Goal: Complete application form: Complete application form

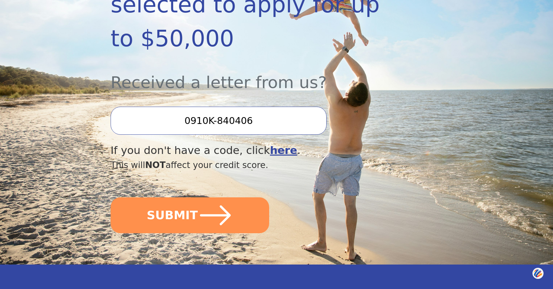
scroll to position [181, 0]
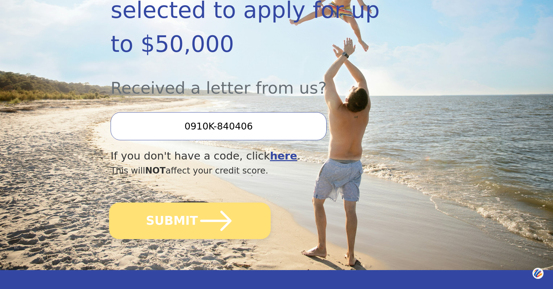
click at [199, 203] on icon "submit" at bounding box center [216, 221] width 36 height 36
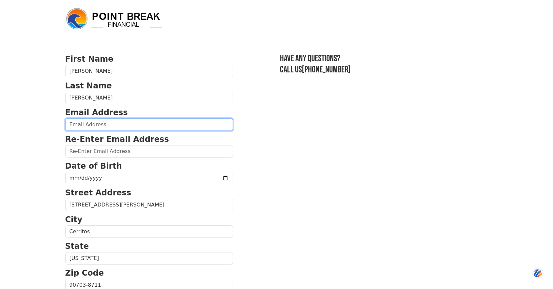
click at [94, 125] on input "email" at bounding box center [149, 124] width 168 height 12
click at [87, 126] on input "email" at bounding box center [149, 124] width 168 height 12
type input "drbelectric@live.com"
type input "(562) 215-2794"
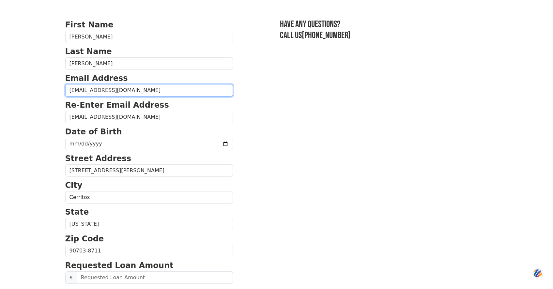
scroll to position [32, 0]
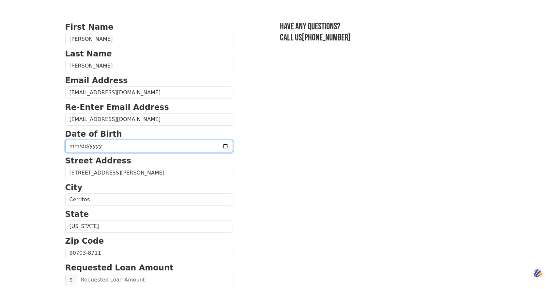
click at [104, 147] on input "date" at bounding box center [149, 146] width 168 height 12
click at [209, 146] on input "date" at bounding box center [149, 146] width 168 height 12
type input "2038-10-25"
click at [146, 147] on input "2038-10-25" at bounding box center [149, 146] width 168 height 12
click at [101, 146] on input "2038-10-25" at bounding box center [149, 146] width 168 height 12
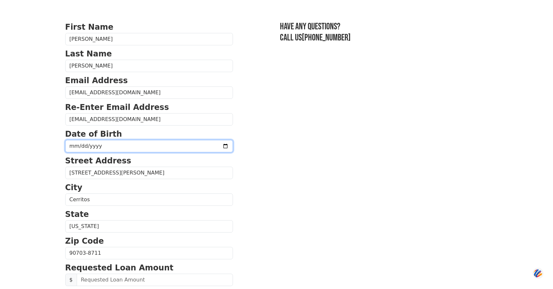
click at [94, 146] on input "2038-10-25" at bounding box center [149, 146] width 168 height 12
click at [83, 147] on input "date" at bounding box center [149, 146] width 168 height 12
click at [79, 145] on input "date" at bounding box center [149, 146] width 168 height 12
click at [73, 145] on input "date" at bounding box center [149, 146] width 168 height 12
type input "1972-09-04"
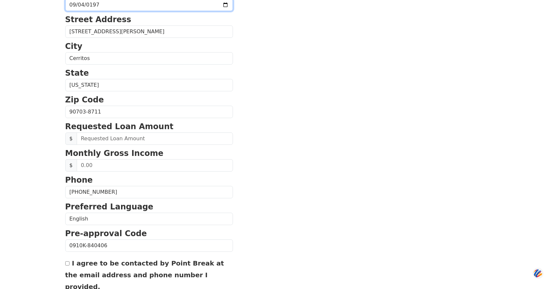
scroll to position [174, 0]
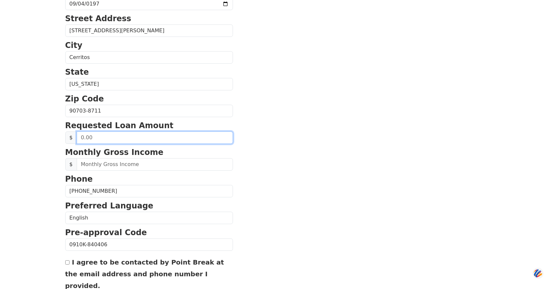
click at [129, 141] on input "text" at bounding box center [155, 138] width 156 height 12
type input "20,000.00"
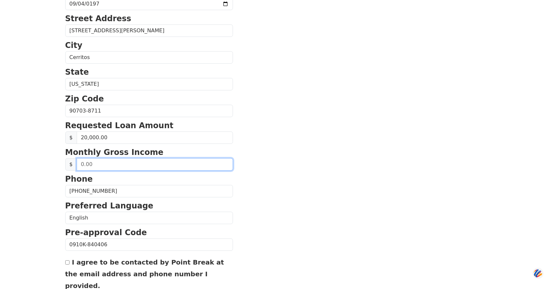
click at [129, 164] on input "text" at bounding box center [155, 164] width 156 height 12
type input "5,000.00"
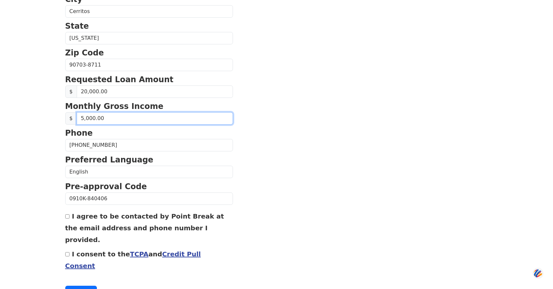
scroll to position [230, 0]
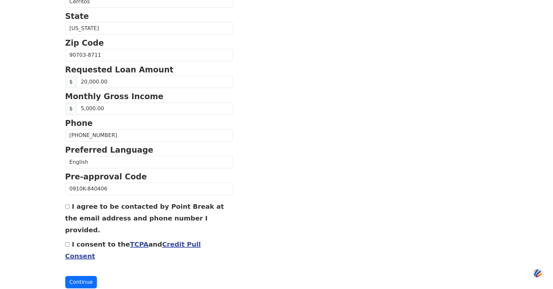
click at [68, 207] on input "I agree to be contacted by Point Break at the email address and phone number I …" at bounding box center [67, 207] width 4 height 4
checkbox input "true"
click at [107, 136] on input "(562) 215-2794" at bounding box center [149, 135] width 168 height 12
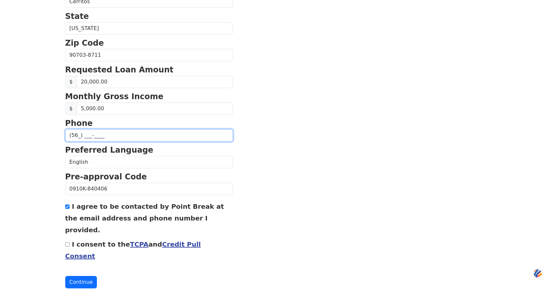
type input "(5__) ___-____"
click at [273, 166] on section "First Name Jonathan Last Name Burnett Email Address drbelectric@live.com Re-Ent…" at bounding box center [276, 55] width 423 height 465
click at [68, 243] on input "I consent to the TCPA and Credit Pull Consent" at bounding box center [67, 245] width 4 height 4
checkbox input "true"
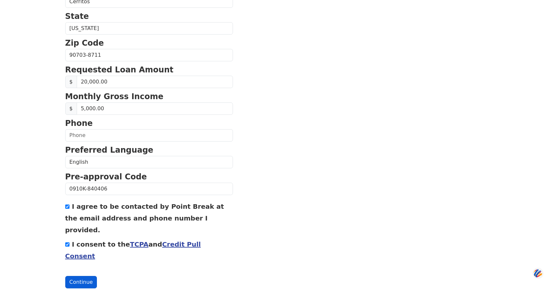
click at [80, 276] on button "Continue" at bounding box center [81, 282] width 32 height 12
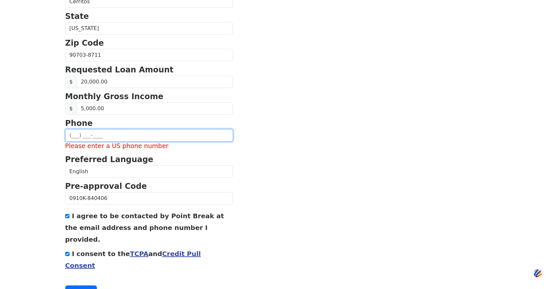
click at [86, 135] on input "text" at bounding box center [149, 135] width 168 height 12
type input "(562) 215-2794"
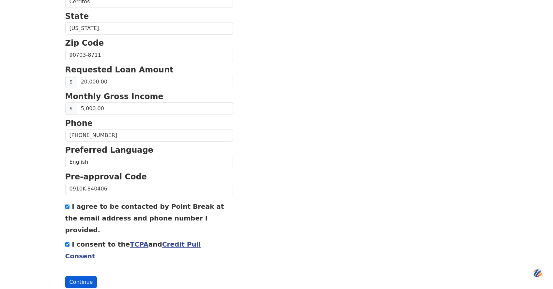
click at [82, 276] on button "Continue" at bounding box center [81, 282] width 32 height 12
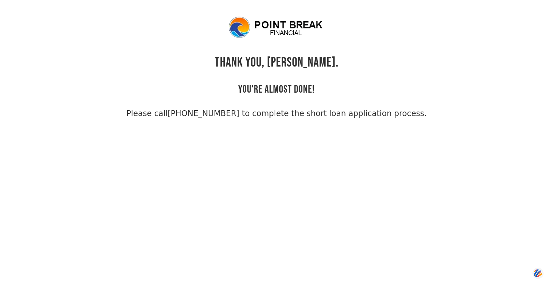
drag, startPoint x: 252, startPoint y: 22, endPoint x: 251, endPoint y: 3, distance: 18.3
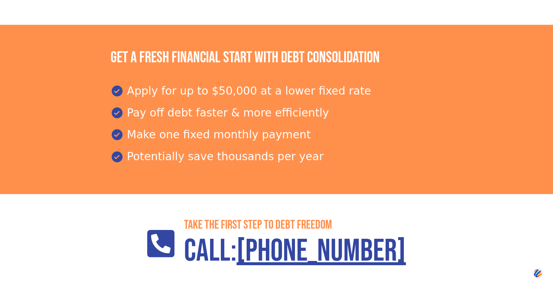
scroll to position [1020, 0]
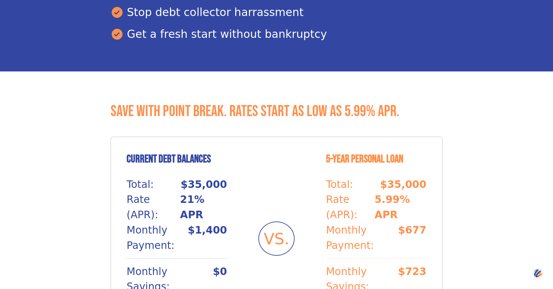
scroll to position [532, 0]
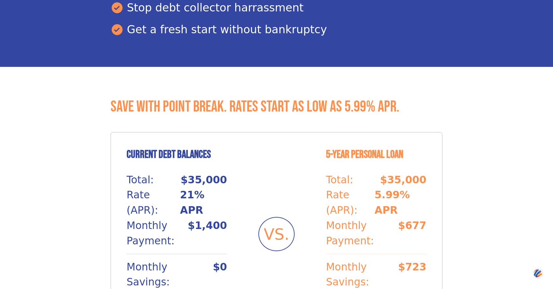
click at [177, 98] on h3 "Save with Point Break. Rates start as low as 5.99% APR." at bounding box center [277, 107] width 332 height 19
